Goal: Find specific page/section: Find specific page/section

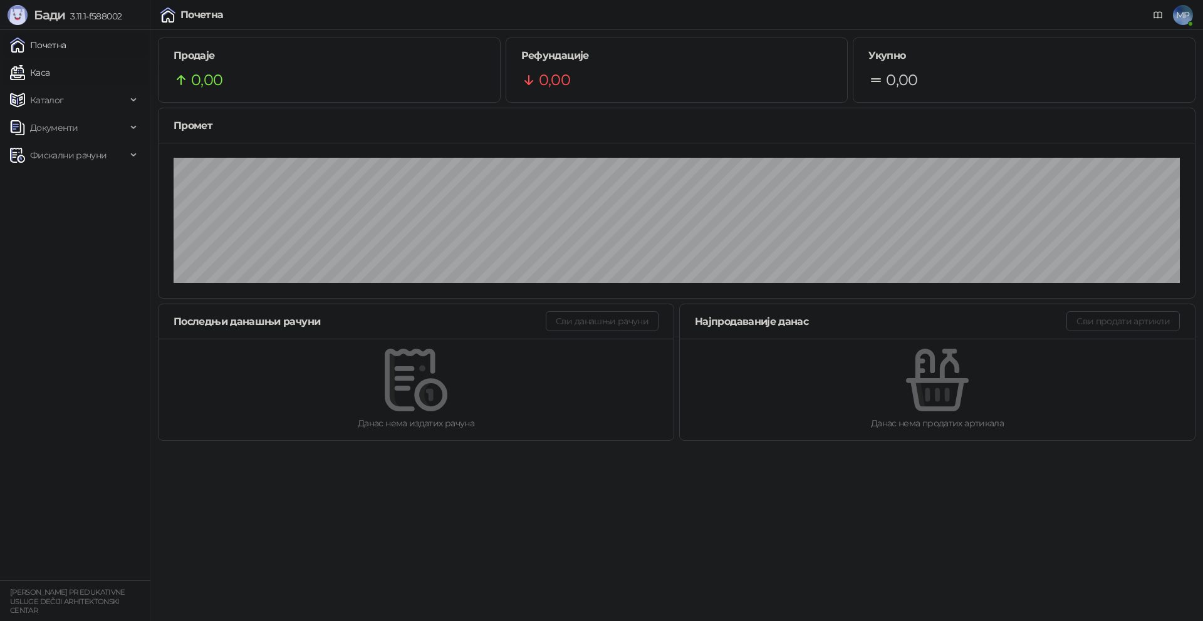
click at [46, 71] on link "Каса" at bounding box center [29, 72] width 39 height 25
